Goal: Transaction & Acquisition: Purchase product/service

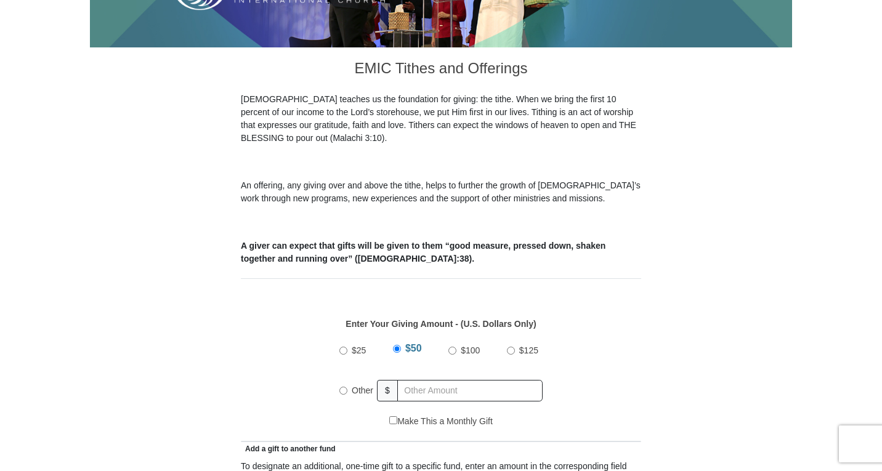
scroll to position [299, 0]
click at [343, 387] on input "Other" at bounding box center [343, 391] width 8 height 8
radio input "true"
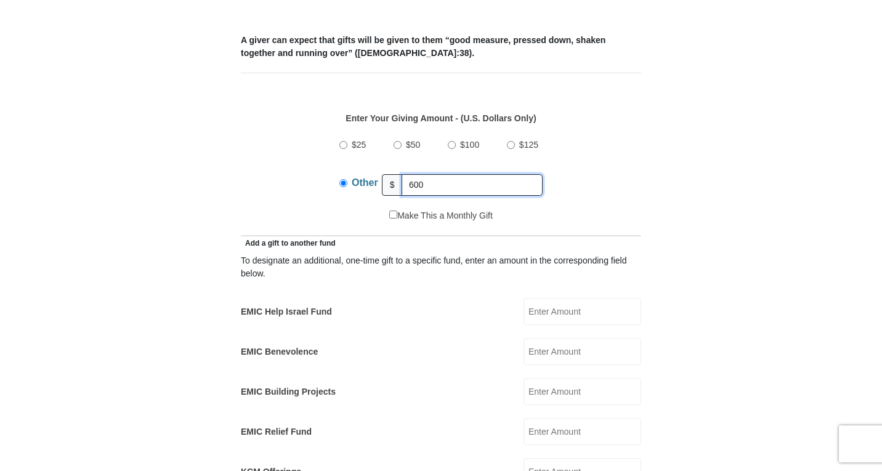
scroll to position [505, 0]
type input "600"
click at [564, 298] on input "EMIC Help Israel Fund" at bounding box center [583, 310] width 118 height 27
type input "50"
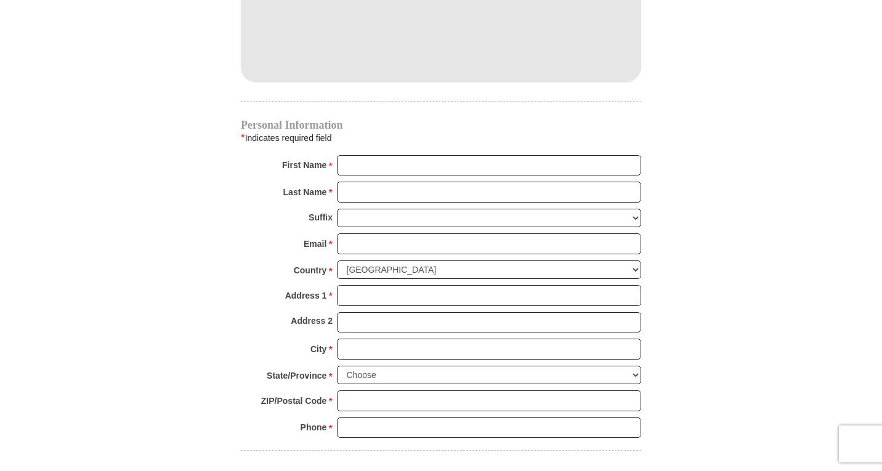
scroll to position [1158, 0]
click at [354, 155] on input "First Name *" at bounding box center [489, 165] width 304 height 21
type input "Lal"
click at [352, 181] on input "Last Name *" at bounding box center [489, 191] width 304 height 21
type input "Kandathil"
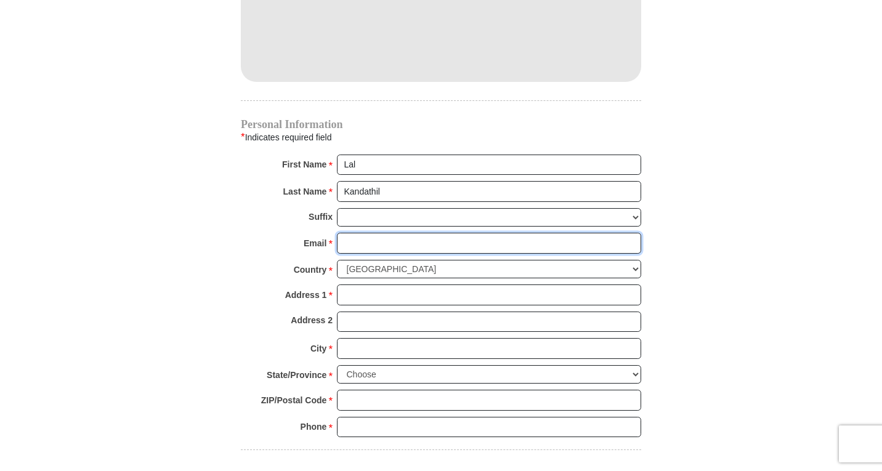
click at [354, 233] on input "Email *" at bounding box center [489, 243] width 304 height 21
type input "[EMAIL_ADDRESS][DOMAIN_NAME]"
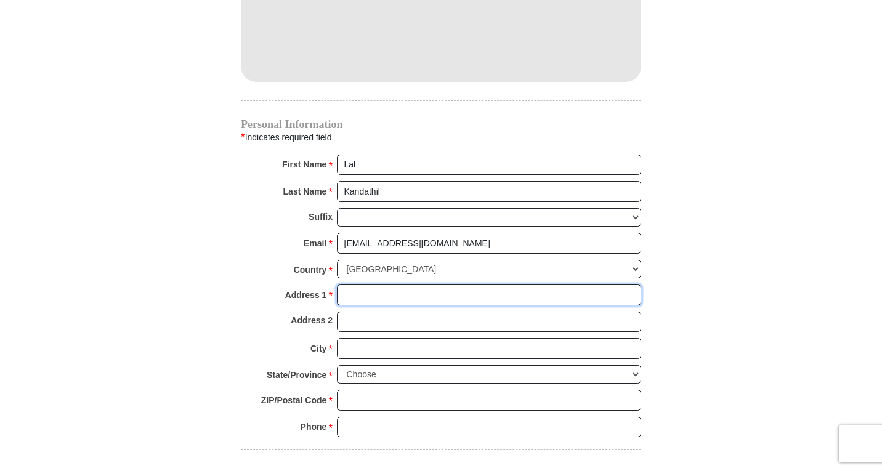
type input "[STREET_ADDRESS]"
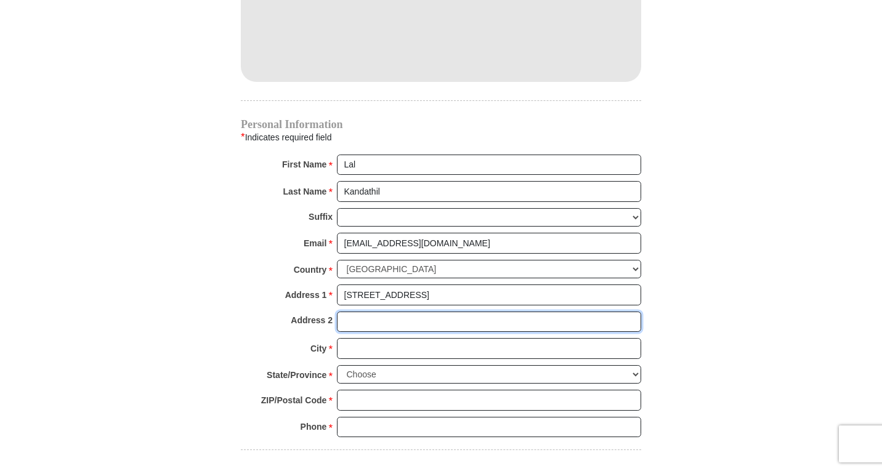
type input "5917 Creekside Dr"
type input "[GEOGRAPHIC_DATA]"
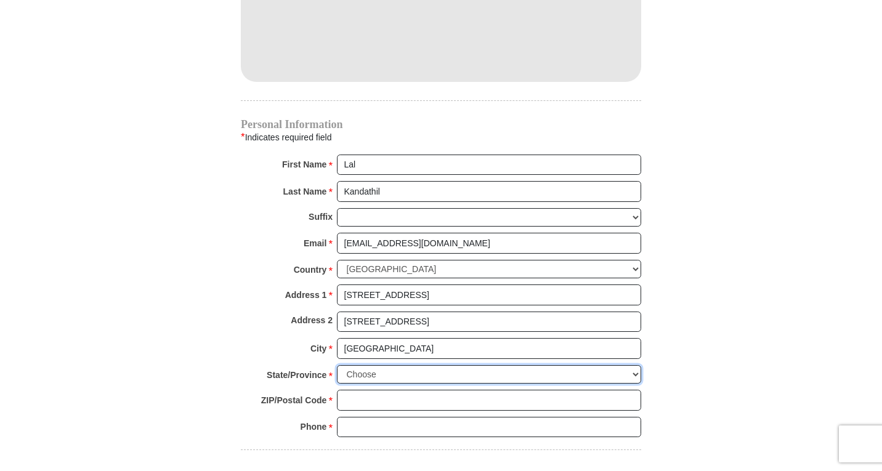
select select "[GEOGRAPHIC_DATA]"
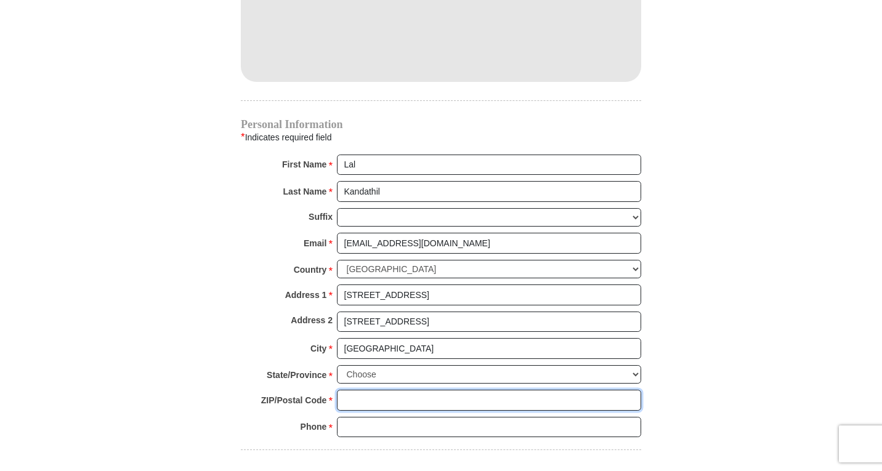
type input "76180"
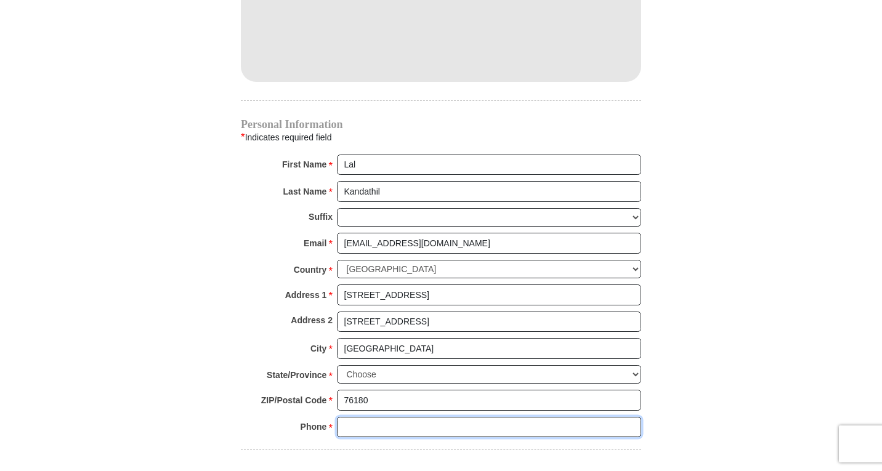
type input "8177890933"
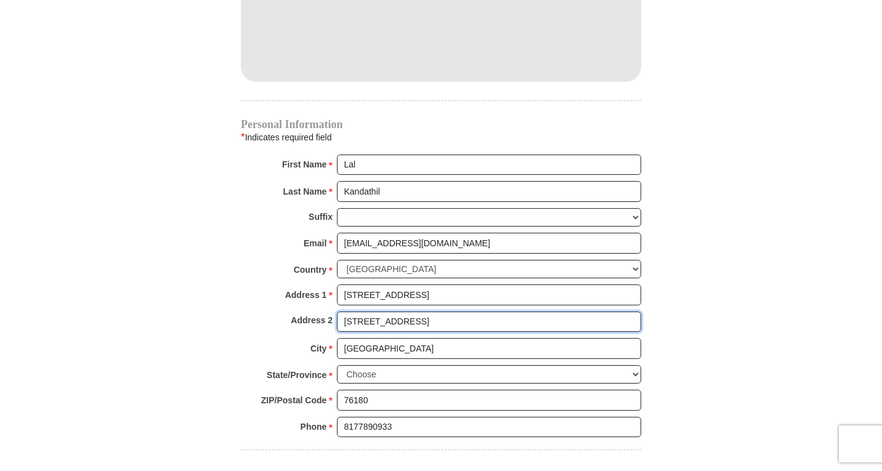
click at [441, 312] on input "5917 Creekside Dr" at bounding box center [489, 322] width 304 height 21
type input "5"
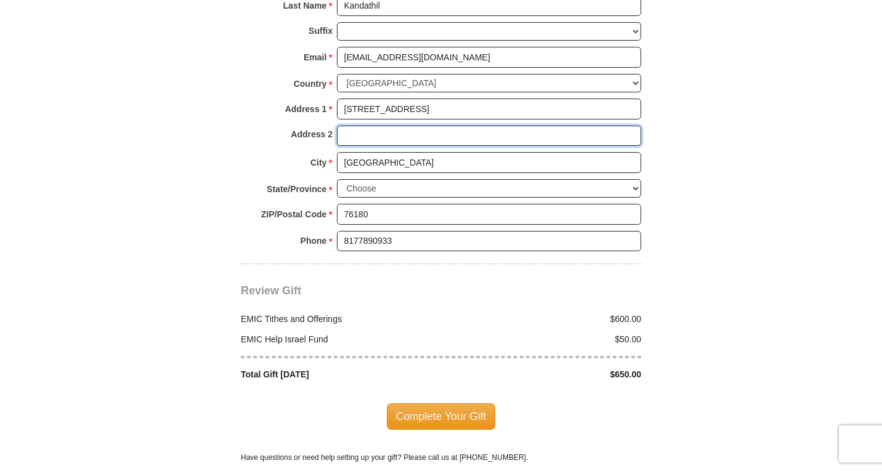
scroll to position [1345, 0]
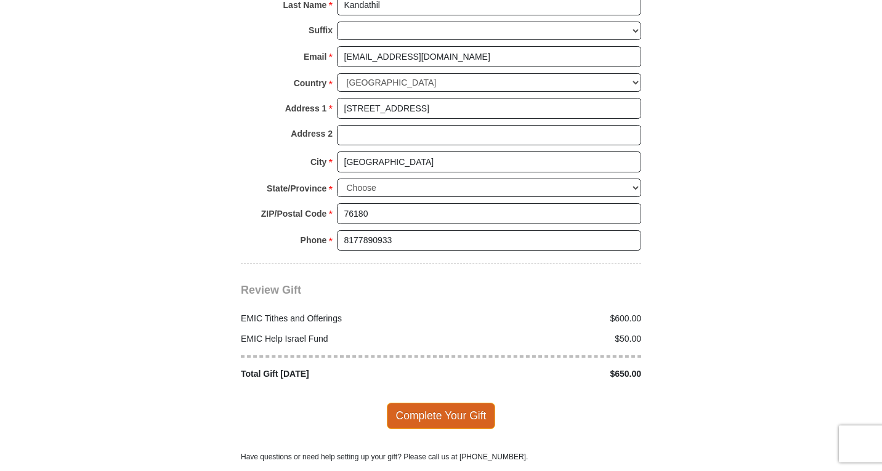
click at [431, 405] on span "Complete Your Gift" at bounding box center [441, 416] width 109 height 26
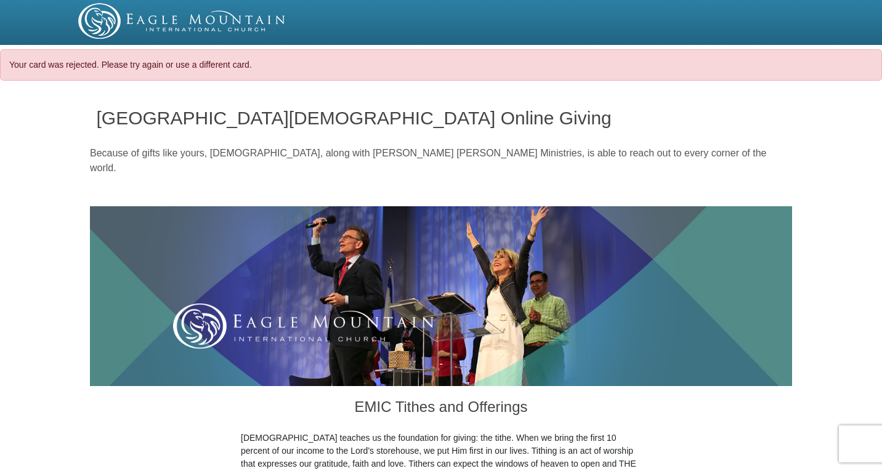
select select "[GEOGRAPHIC_DATA]"
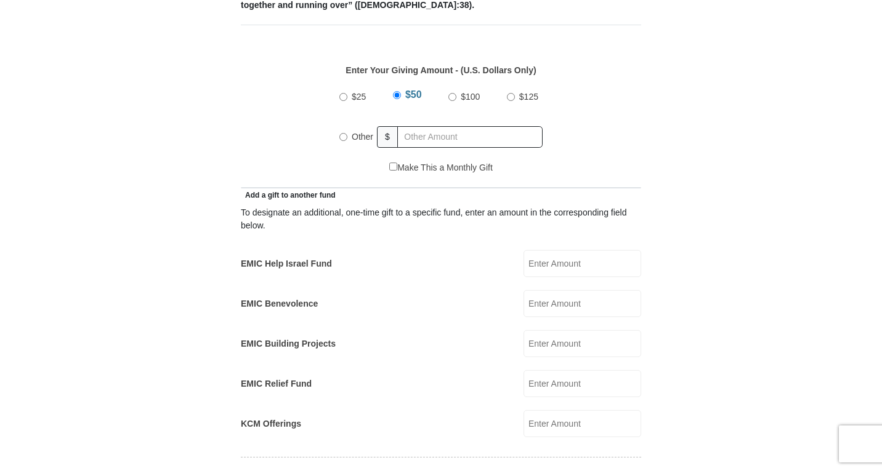
scroll to position [593, 0]
click at [343, 132] on input "Other" at bounding box center [343, 136] width 8 height 8
radio input "true"
type input "600"
click at [560, 249] on input "EMIC Help Israel Fund" at bounding box center [583, 262] width 118 height 27
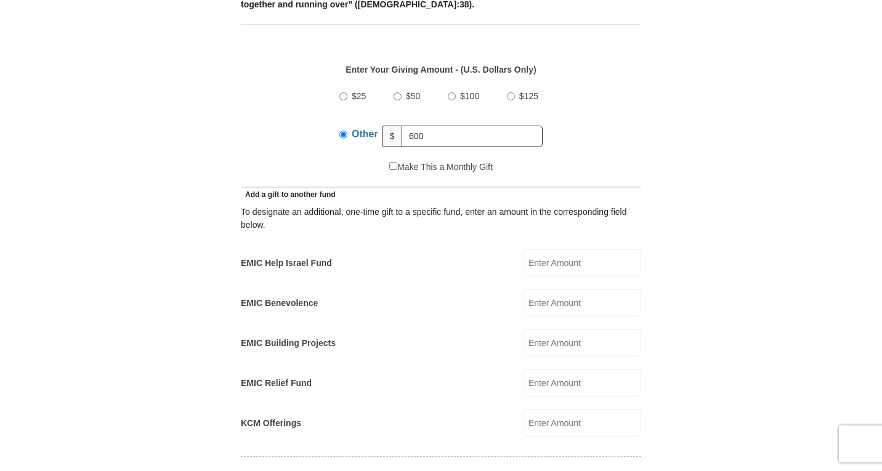
type input "50"
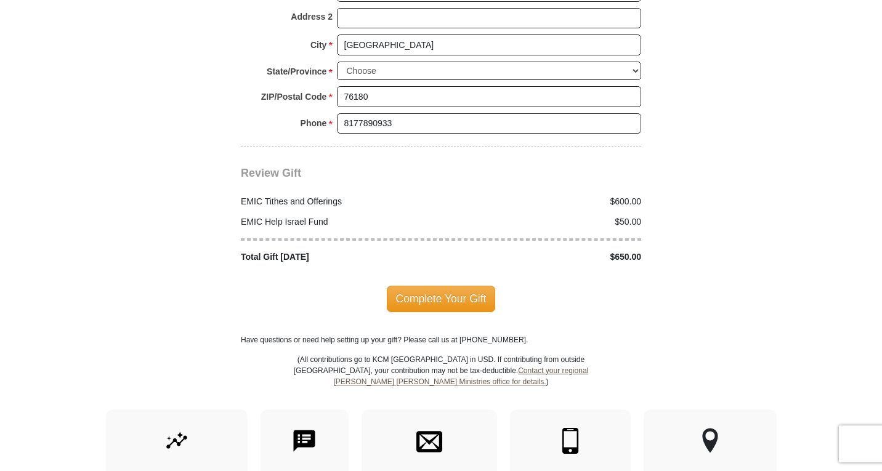
scroll to position [1504, 0]
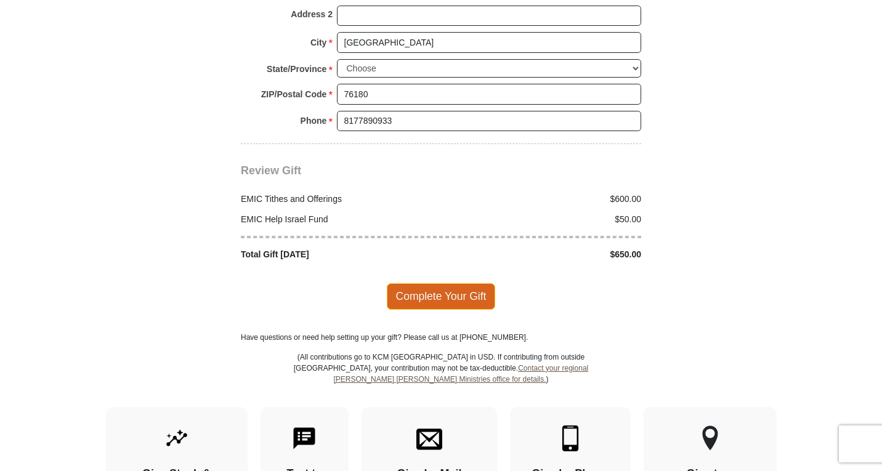
click at [414, 283] on span "Complete Your Gift" at bounding box center [441, 296] width 109 height 26
